Goal: Task Accomplishment & Management: Use online tool/utility

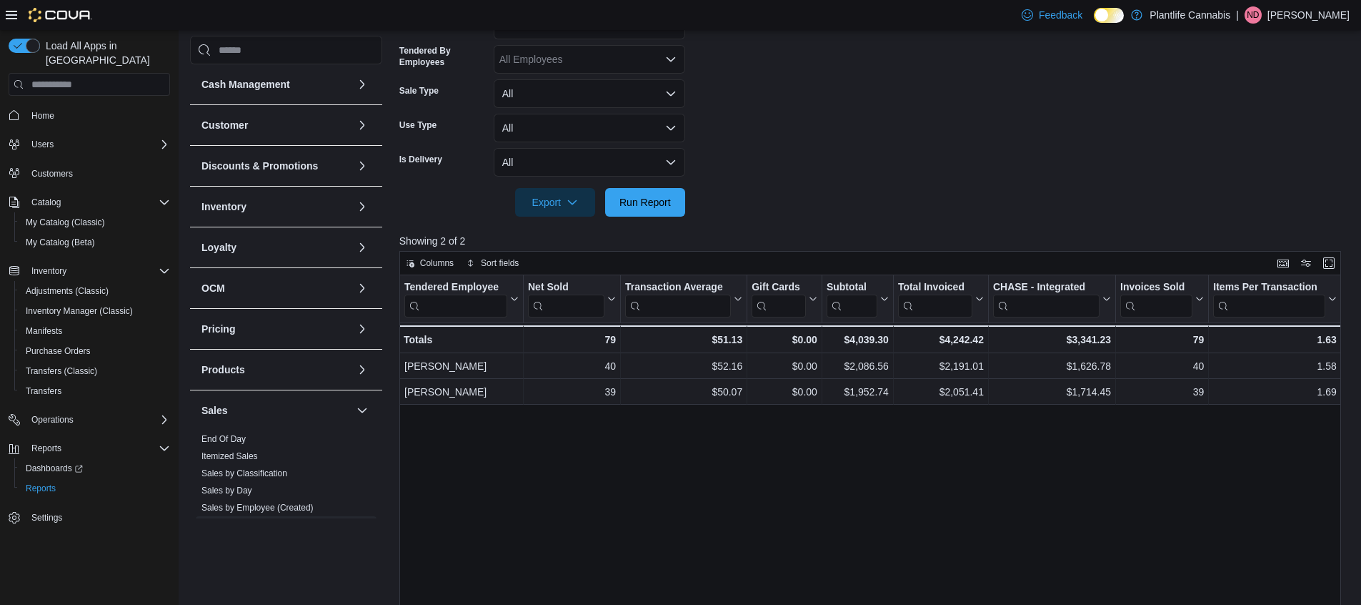
scroll to position [271, 0]
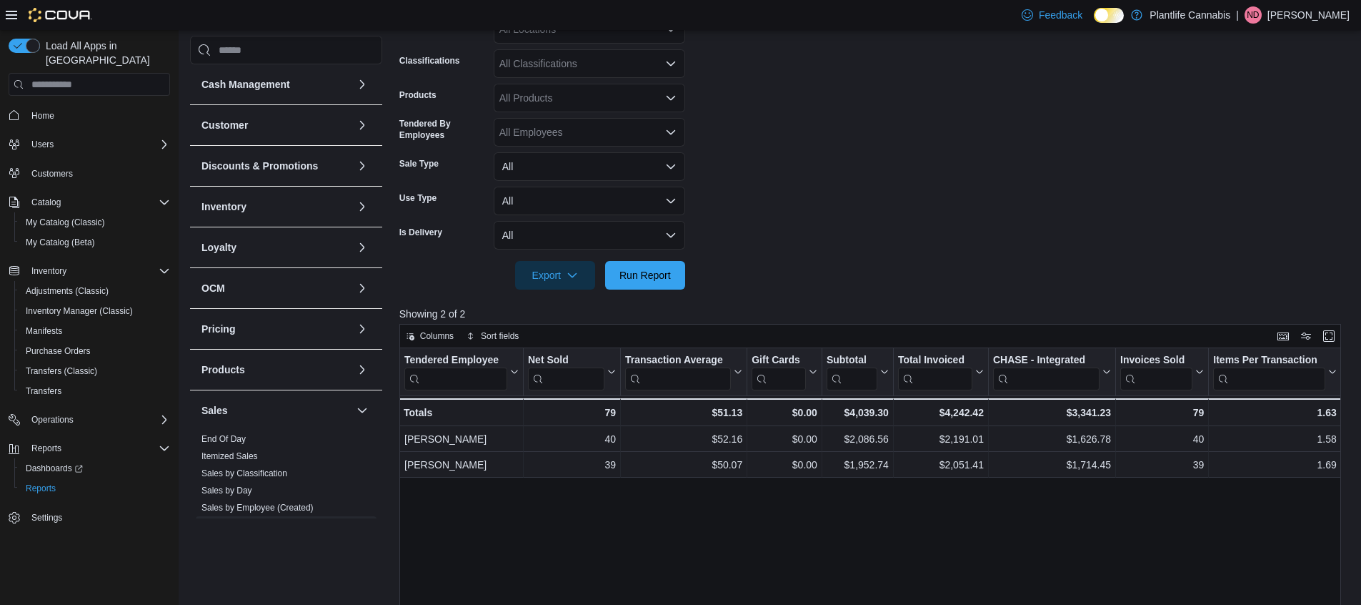
click at [625, 70] on div "All Classifications" at bounding box center [590, 63] width 192 height 29
type input "**"
click at [600, 86] on span "Accessory Group" at bounding box center [563, 88] width 76 height 14
click at [640, 292] on div at bounding box center [875, 297] width 952 height 17
click at [645, 277] on span "Run Report" at bounding box center [645, 274] width 51 height 14
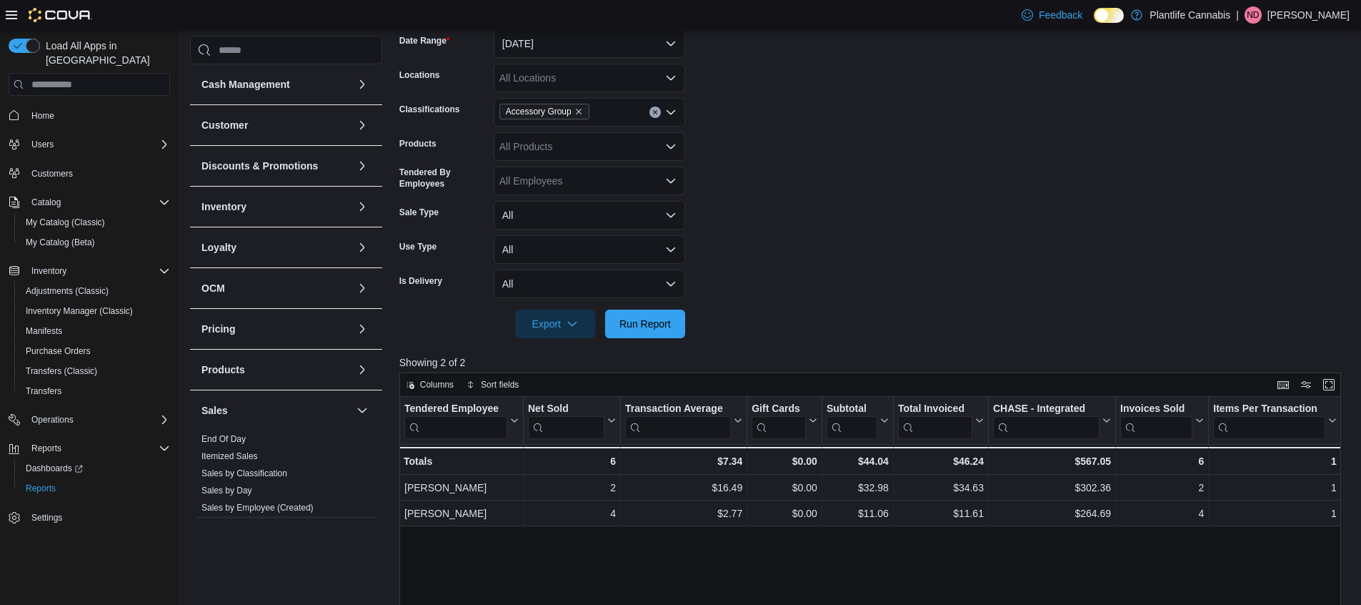
scroll to position [153, 0]
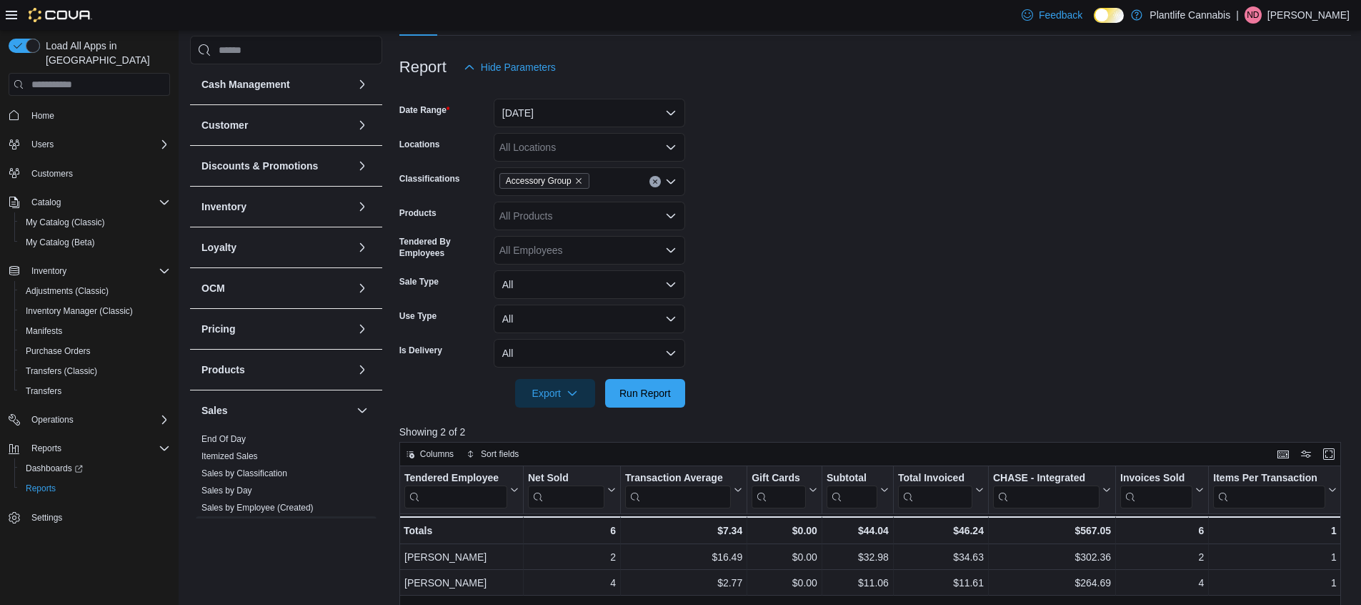
click at [655, 181] on icon "Clear input" at bounding box center [655, 182] width 4 height 4
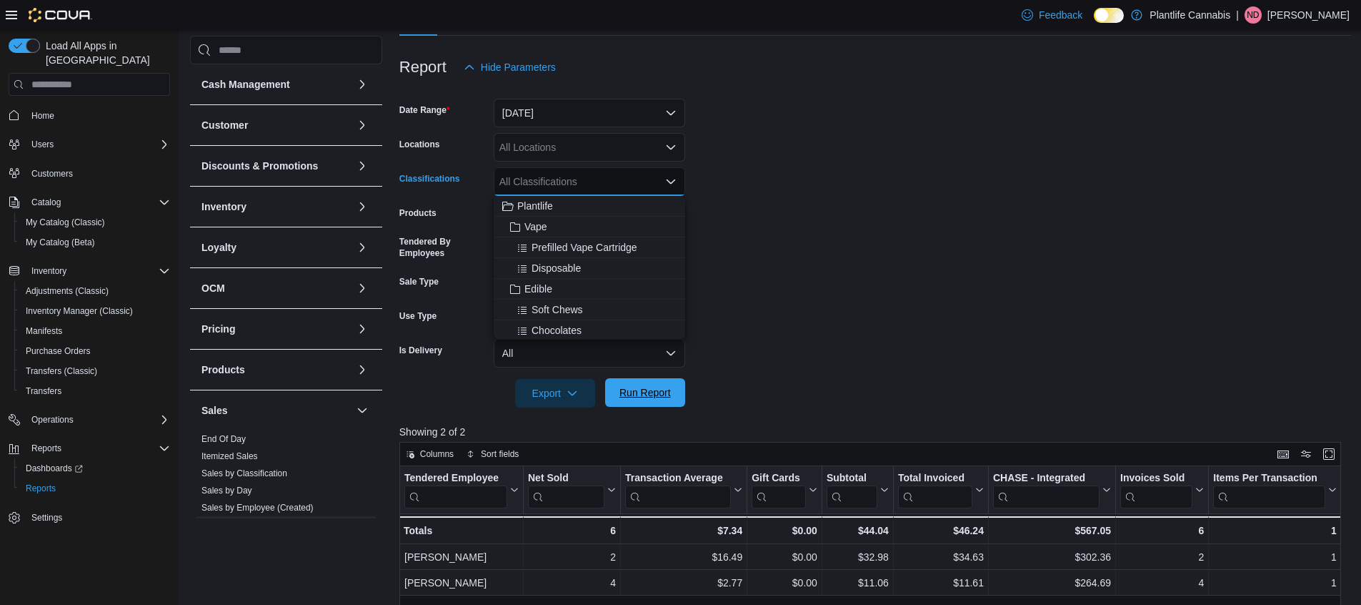
click at [658, 394] on span "Run Report" at bounding box center [645, 392] width 51 height 14
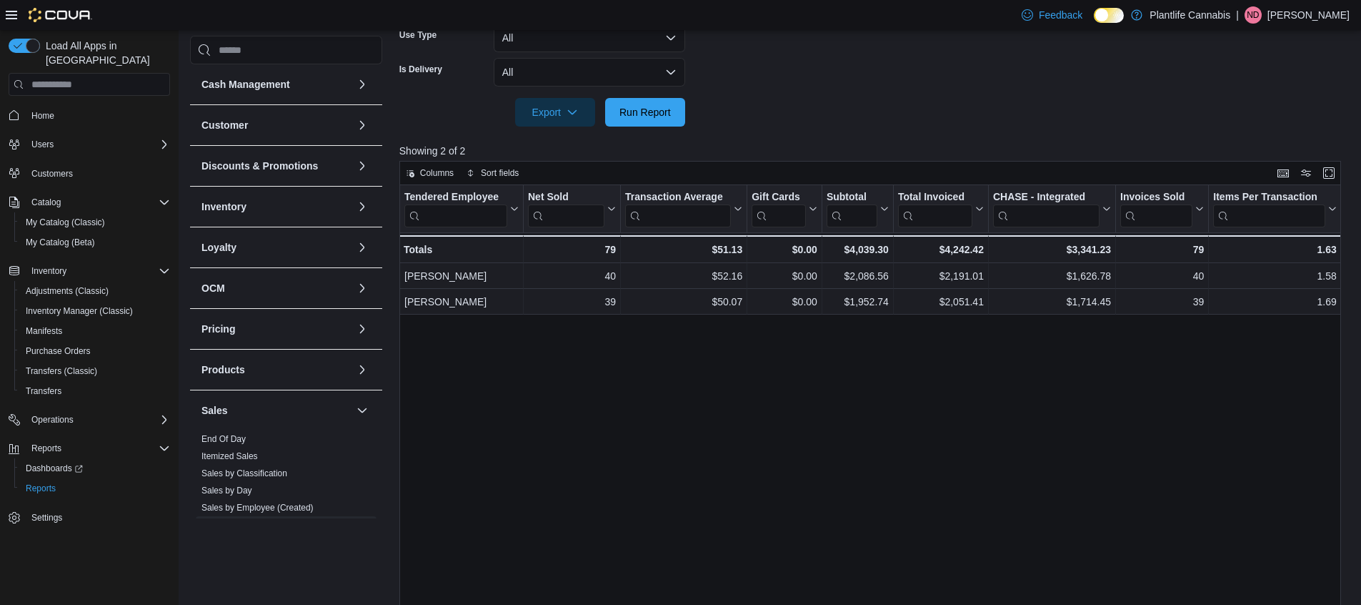
scroll to position [485, 0]
